Goal: Task Accomplishment & Management: Complete application form

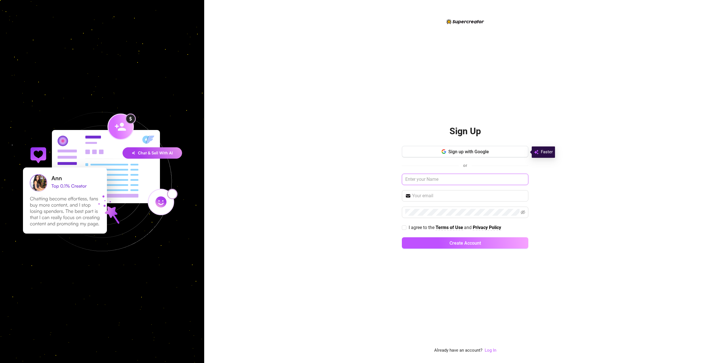
click at [436, 179] on input "text" at bounding box center [465, 179] width 126 height 11
type input "TCD Storm"
click at [439, 194] on input "text" at bounding box center [468, 195] width 113 height 7
type input "[EMAIL_ADDRESS][DOMAIN_NAME]"
click at [433, 216] on span at bounding box center [465, 211] width 126 height 11
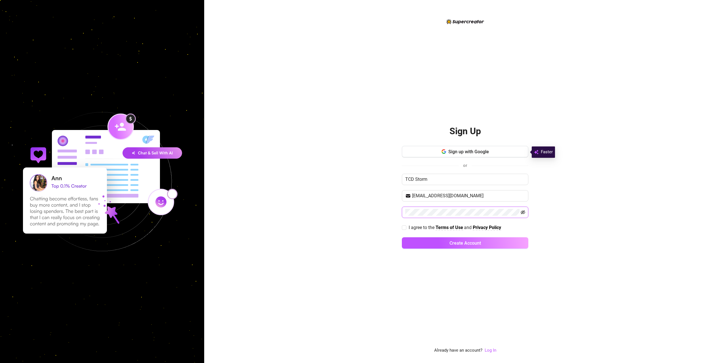
click at [522, 212] on icon "eye-invisible" at bounding box center [523, 212] width 5 height 4
click at [405, 225] on input "I agree to the Terms of Use and Privacy Policy" at bounding box center [404, 227] width 4 height 4
checkbox input "true"
click at [434, 243] on button "Create Account" at bounding box center [465, 242] width 126 height 11
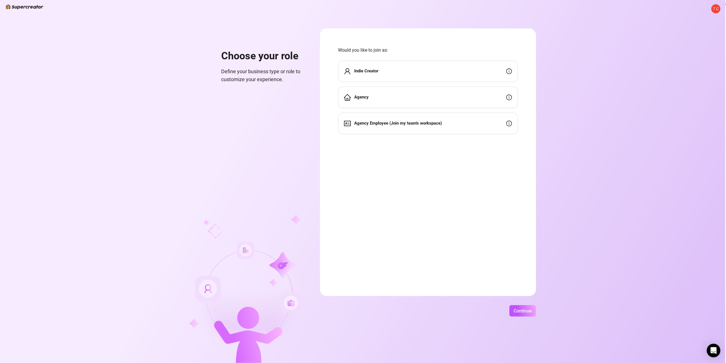
click at [374, 70] on strong "Indie Creator" at bounding box center [366, 70] width 24 height 5
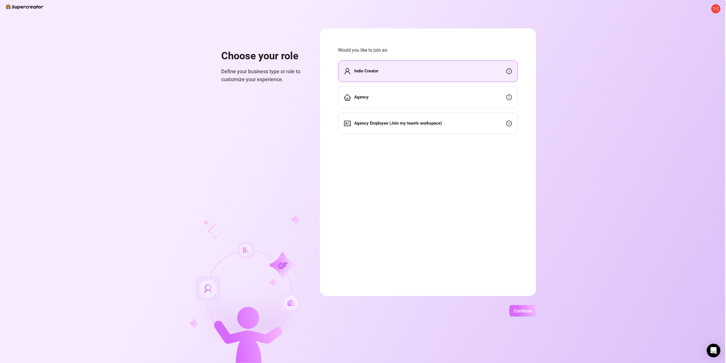
click at [520, 313] on span "Continue" at bounding box center [523, 310] width 18 height 5
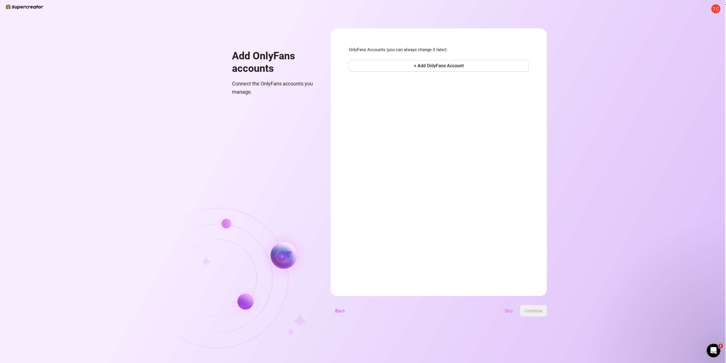
click at [508, 311] on span "Skip" at bounding box center [509, 310] width 9 height 5
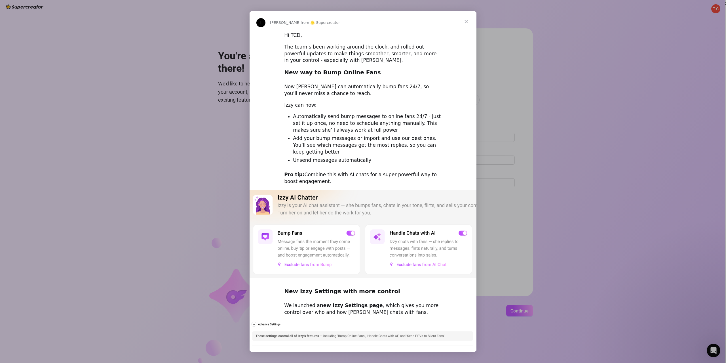
click at [466, 23] on span "Close" at bounding box center [466, 21] width 20 height 20
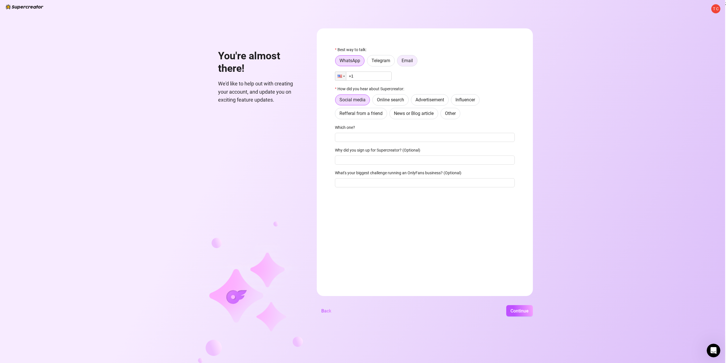
click at [409, 60] on span "Email" at bounding box center [407, 60] width 11 height 5
click at [399, 62] on input "Email" at bounding box center [399, 62] width 0 height 0
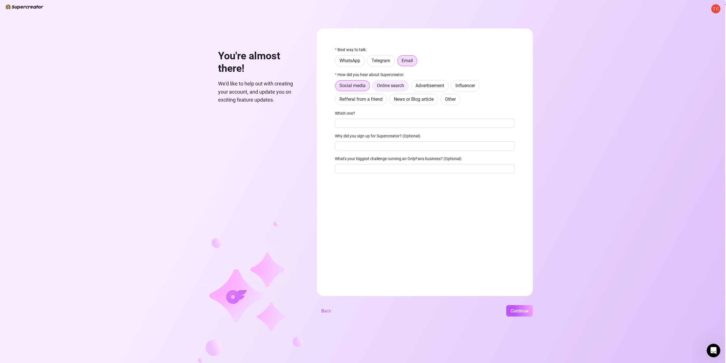
click at [381, 85] on span "Online search" at bounding box center [390, 85] width 27 height 5
click at [374, 87] on input "Online search" at bounding box center [374, 87] width 0 height 0
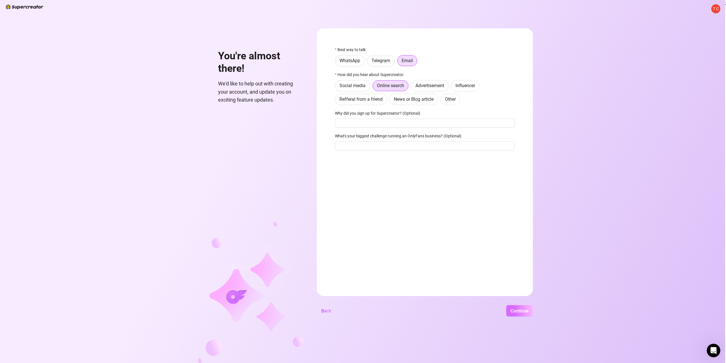
click at [519, 309] on span "Continue" at bounding box center [519, 310] width 18 height 5
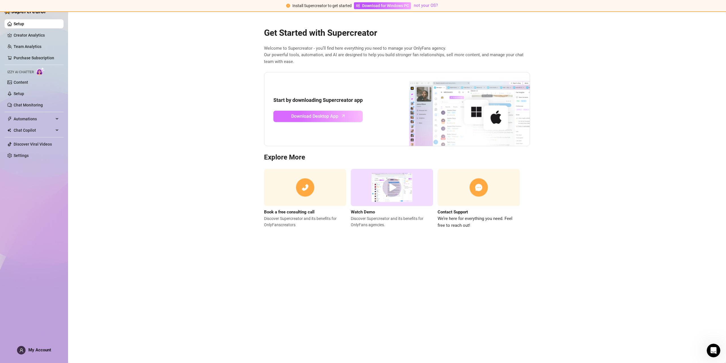
click at [313, 113] on span "Download Desktop App" at bounding box center [314, 116] width 47 height 7
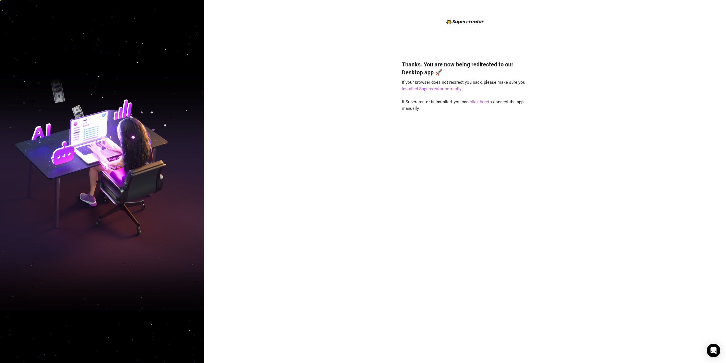
click at [474, 104] on link "click here" at bounding box center [479, 101] width 18 height 5
